Goal: Check status: Check status

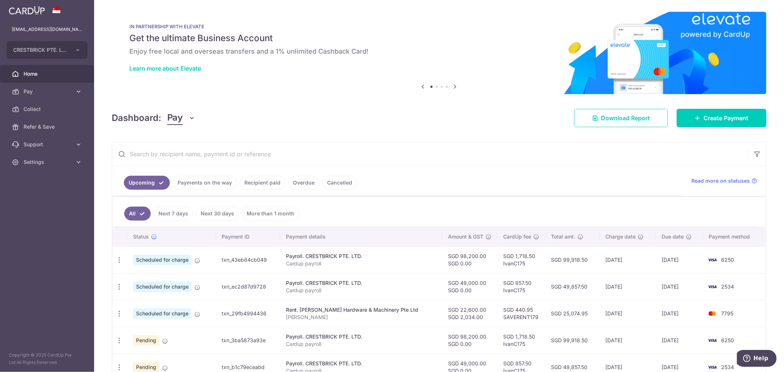
click at [230, 178] on link "Payments on the way" at bounding box center [205, 183] width 64 height 14
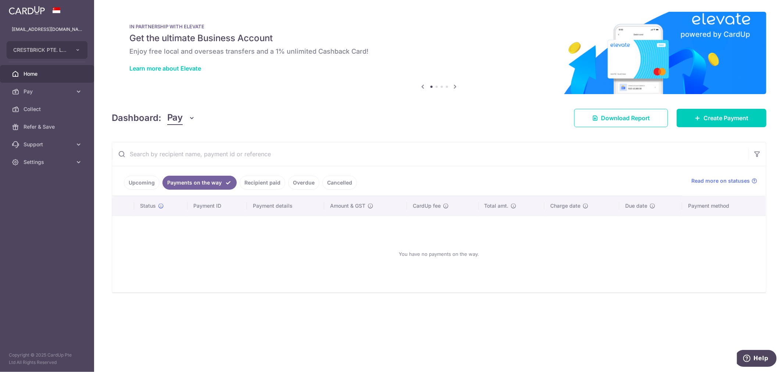
click at [250, 183] on link "Recipient paid" at bounding box center [263, 183] width 46 height 14
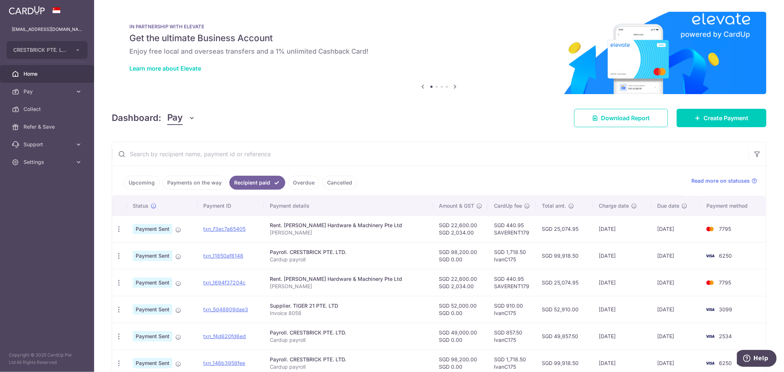
click at [557, 228] on td "SGD 25,074.95" at bounding box center [564, 228] width 57 height 27
copy td "25,074.95"
click at [529, 150] on input "text" at bounding box center [430, 154] width 636 height 24
